Goal: Navigation & Orientation: Find specific page/section

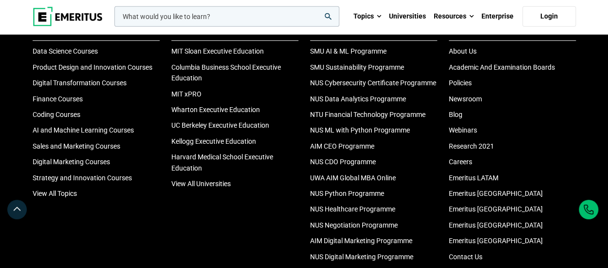
scroll to position [3414, 0]
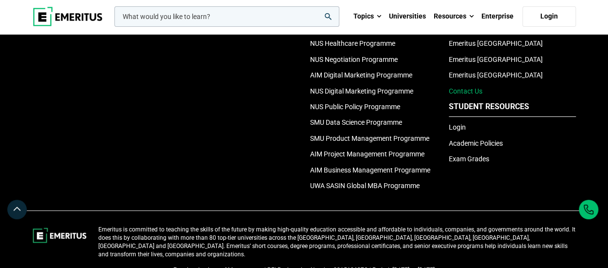
click at [467, 90] on link "Contact Us" at bounding box center [466, 91] width 34 height 8
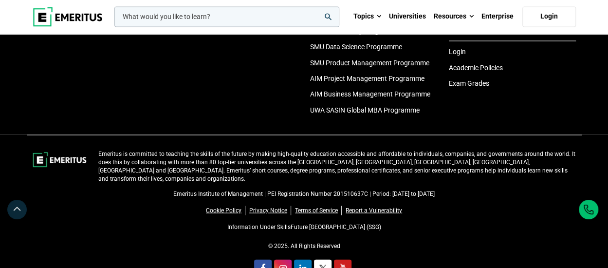
scroll to position [902, 0]
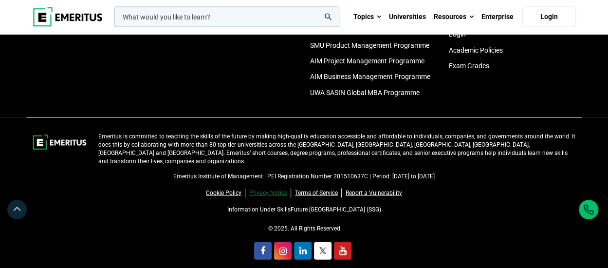
click at [282, 188] on link "Privacy Notice" at bounding box center [270, 192] width 42 height 9
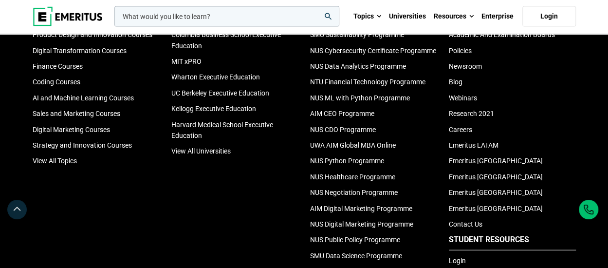
scroll to position [1070, 0]
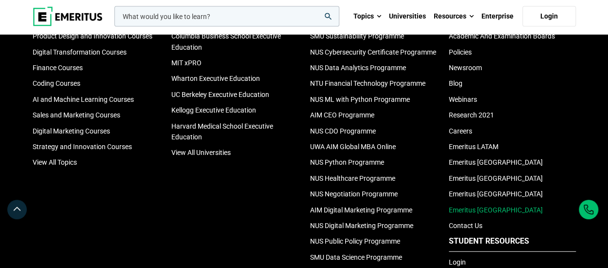
click at [476, 208] on link "Emeritus [GEOGRAPHIC_DATA]" at bounding box center [496, 210] width 94 height 8
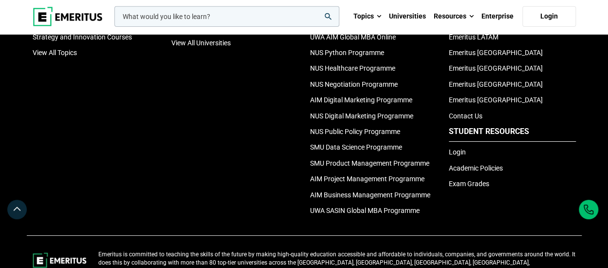
scroll to position [3503, 0]
